Goal: Information Seeking & Learning: Learn about a topic

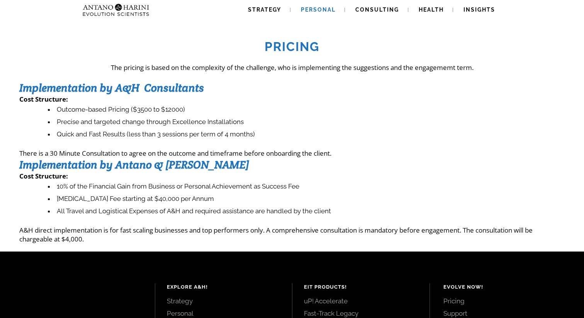
click at [326, 8] on span "Personal" at bounding box center [318, 10] width 35 height 6
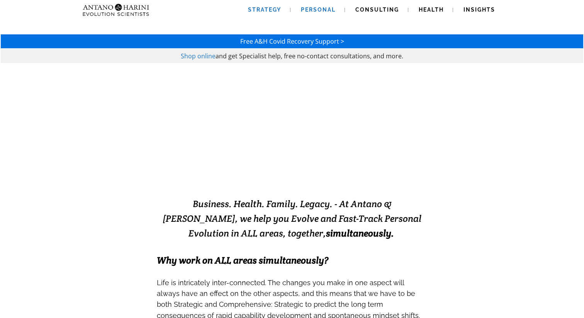
click at [268, 11] on span "Strategy" at bounding box center [264, 10] width 33 height 6
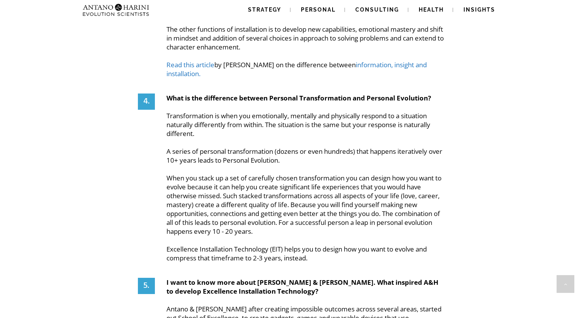
scroll to position [1488, 0]
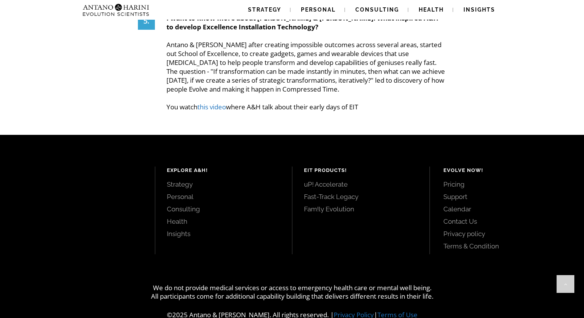
click at [332, 192] on link "Fast-Track Legacy" at bounding box center [361, 196] width 114 height 8
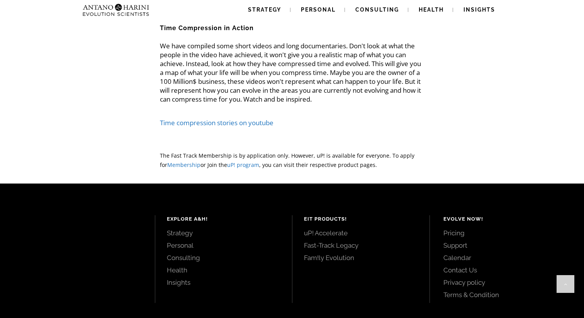
scroll to position [1857, 0]
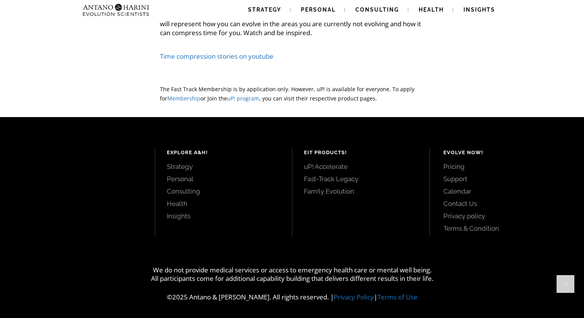
click at [331, 167] on link "uP! Accelerate" at bounding box center [361, 166] width 114 height 8
click at [455, 165] on link "Pricing" at bounding box center [505, 166] width 124 height 8
